Goal: Information Seeking & Learning: Learn about a topic

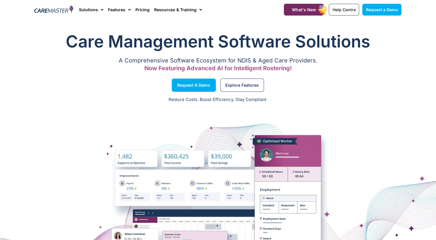
click at [113, 92] on div "Request a Demo" at bounding box center [125, 85] width 187 height 22
click at [253, 86] on span "Explore Features" at bounding box center [241, 85] width 33 height 3
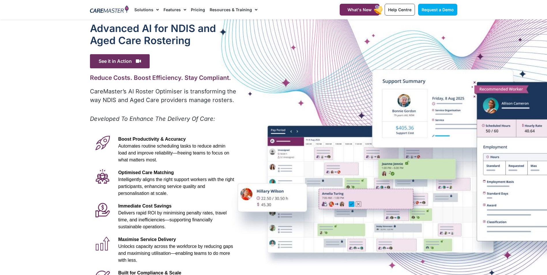
click at [93, 47] on div "Advanced Al for NDIS and Aged Care Rostering" at bounding box center [163, 35] width 147 height 26
click at [103, 58] on span "See it in Action" at bounding box center [120, 61] width 60 height 14
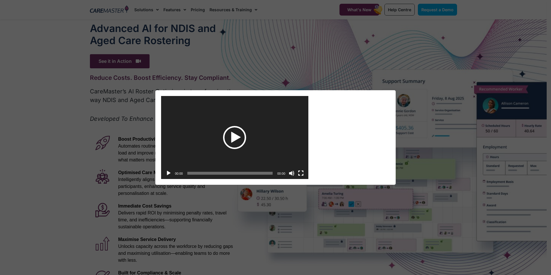
click at [227, 146] on div "Play" at bounding box center [234, 137] width 23 height 23
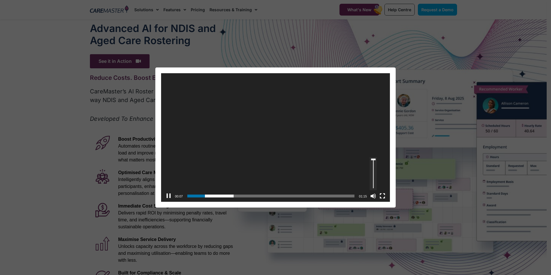
drag, startPoint x: 373, startPoint y: 178, endPoint x: 375, endPoint y: 156, distance: 22.1
click at [375, 73] on div "https://caremaster.com.au/wp-content/uploads/2025/05/RO_screenshots_D4-web.mp4 …" at bounding box center [275, 73] width 229 height 0
click at [381, 196] on button "Fullscreen" at bounding box center [383, 196] width 6 height 6
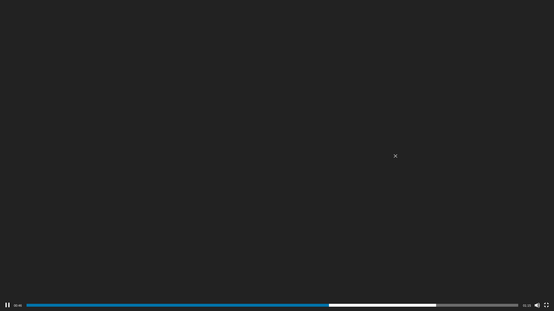
click at [316, 99] on video "https://caremaster.com.au/wp-content/uploads/2025/05/RO_screenshots_D4-web.mp4" at bounding box center [277, 155] width 554 height 311
click at [273, 151] on div "Play" at bounding box center [276, 155] width 23 height 23
drag, startPoint x: 445, startPoint y: 308, endPoint x: 451, endPoint y: 309, distance: 6.7
click at [436, 240] on div "01:04" at bounding box center [273, 306] width 492 height 12
click at [436, 240] on span "01:04" at bounding box center [273, 305] width 492 height 3
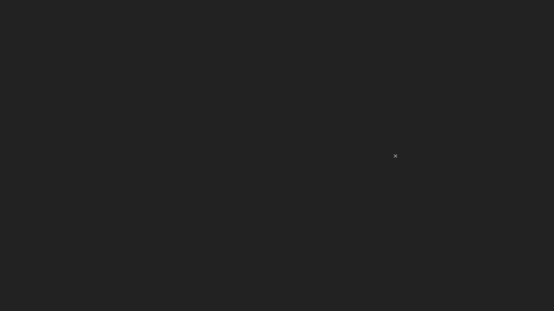
click at [436, 240] on span "01:06" at bounding box center [273, 305] width 492 height 3
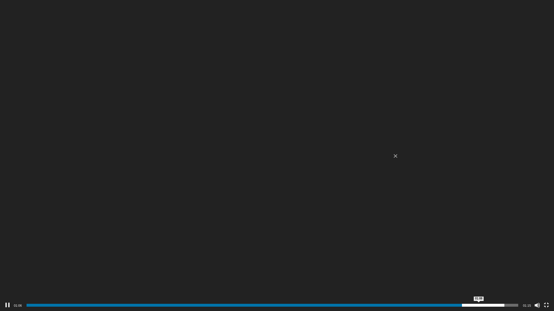
click at [436, 240] on span "01:08" at bounding box center [273, 305] width 492 height 3
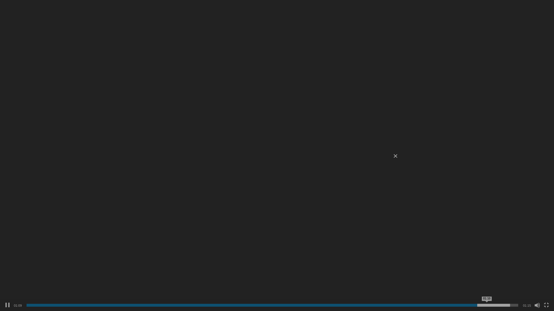
click at [436, 240] on span "01:10" at bounding box center [273, 305] width 492 height 3
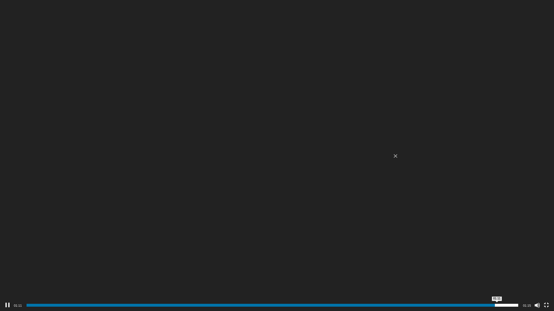
click at [436, 240] on span "01:11" at bounding box center [273, 305] width 492 height 3
click at [436, 240] on span "01:12" at bounding box center [273, 305] width 492 height 3
click at [436, 240] on button "Fullscreen" at bounding box center [546, 306] width 6 height 6
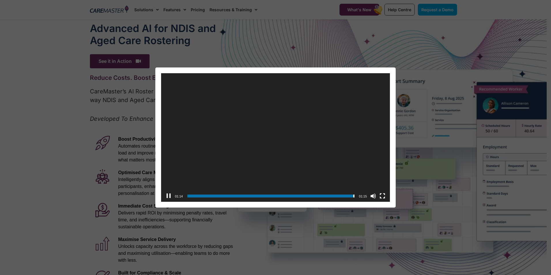
click at [323, 46] on div "Video Player https://caremaster.com.au/wp-content/uploads/2025/05/RO_screenshot…" at bounding box center [275, 137] width 551 height 275
